Goal: Navigation & Orientation: Go to known website

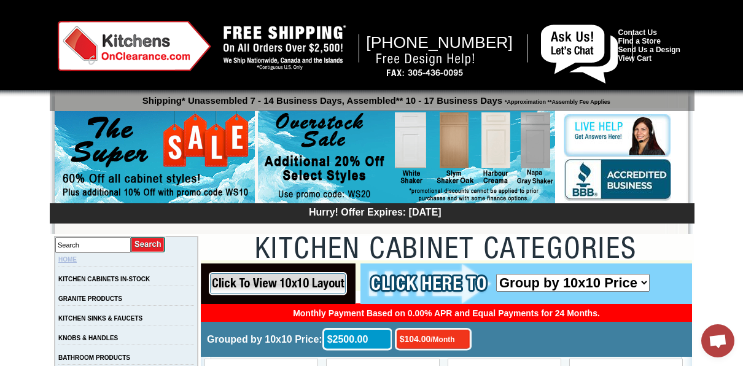
click at [77, 258] on link "HOME" at bounding box center [67, 259] width 18 height 7
